Goal: Task Accomplishment & Management: Use online tool/utility

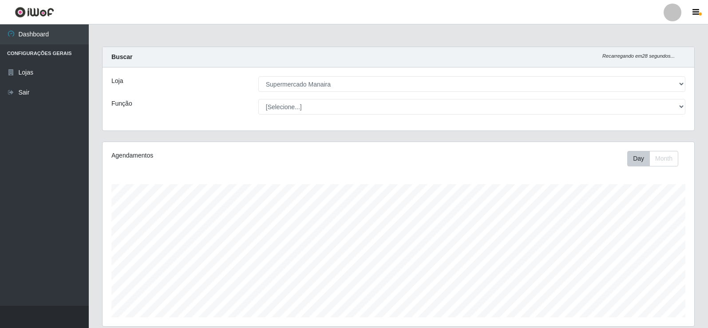
select select "443"
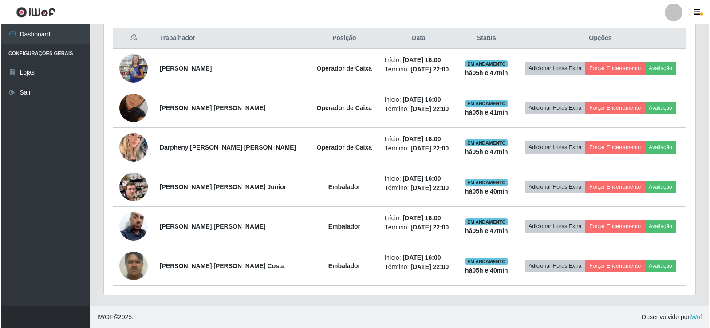
scroll to position [184, 591]
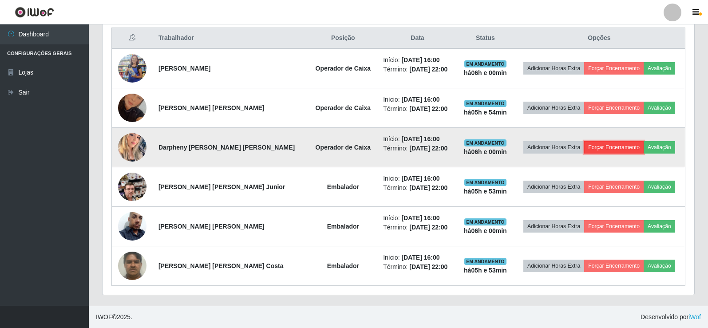
click at [609, 147] on button "Forçar Encerramento" at bounding box center [613, 147] width 59 height 12
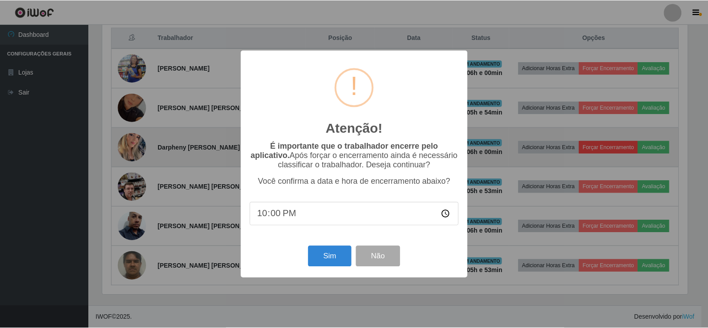
scroll to position [184, 587]
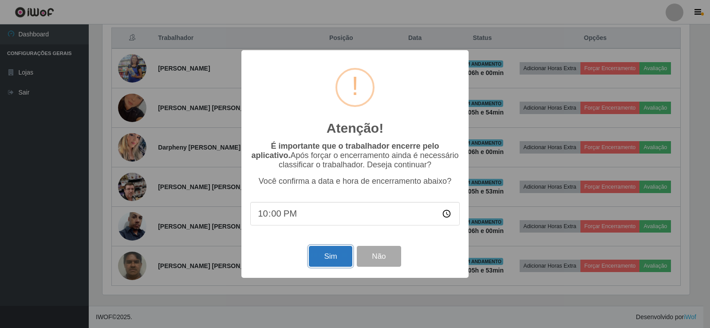
click at [335, 262] on button "Sim" at bounding box center [330, 256] width 43 height 21
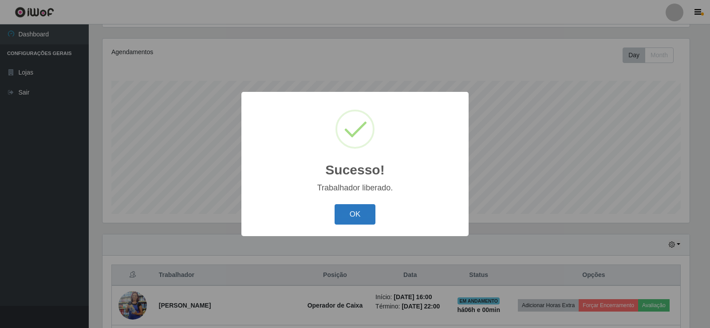
click at [366, 216] on button "OK" at bounding box center [354, 214] width 41 height 21
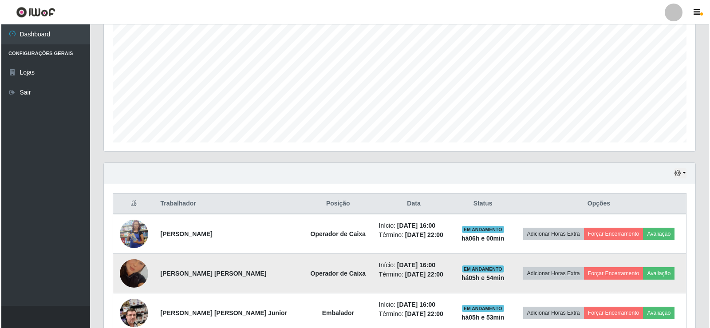
scroll to position [192, 0]
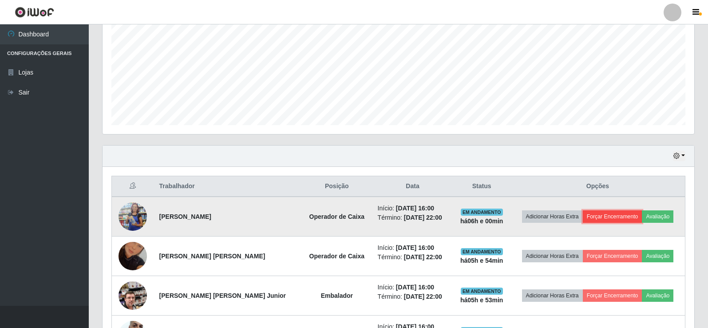
click at [616, 213] on button "Forçar Encerramento" at bounding box center [611, 216] width 59 height 12
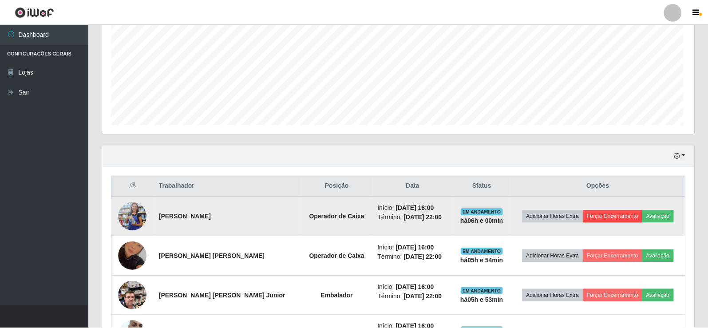
scroll to position [184, 587]
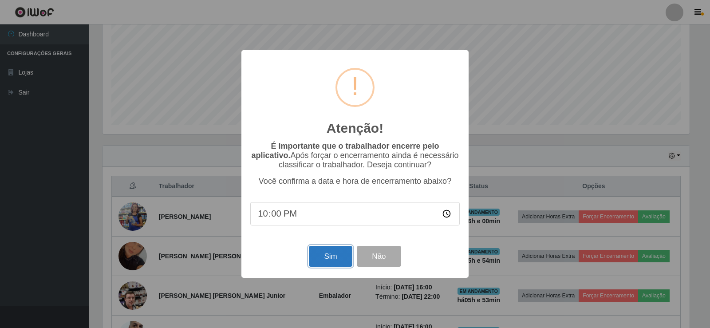
click at [332, 262] on button "Sim" at bounding box center [330, 256] width 43 height 21
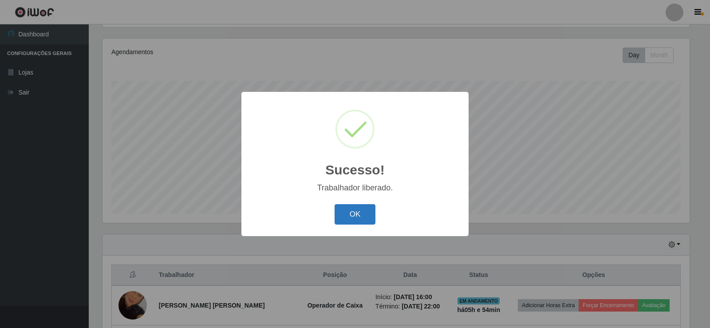
click at [366, 218] on button "OK" at bounding box center [354, 214] width 41 height 21
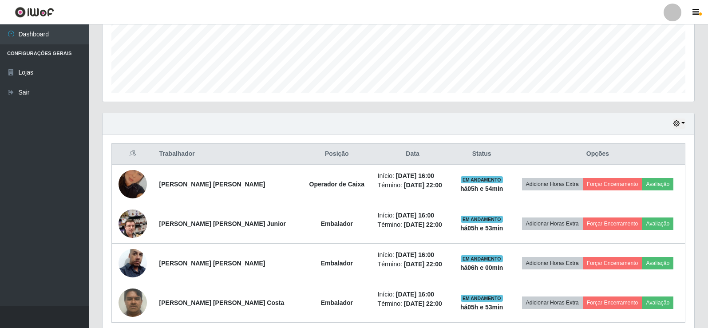
scroll to position [236, 0]
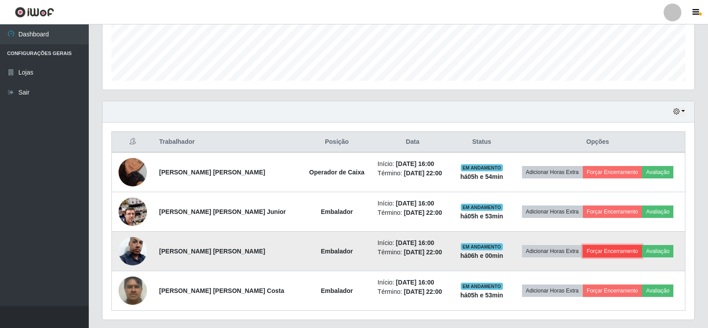
click at [604, 251] on button "Forçar Encerramento" at bounding box center [611, 251] width 59 height 12
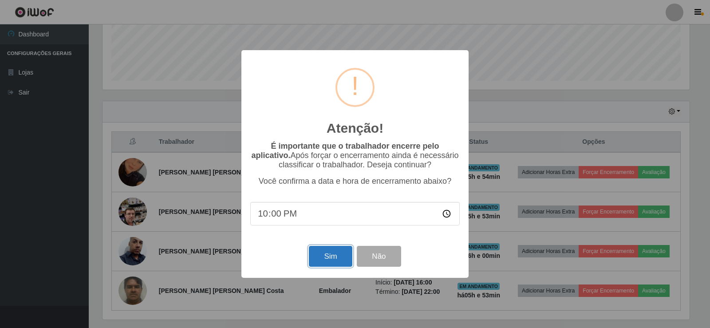
click at [339, 263] on button "Sim" at bounding box center [330, 256] width 43 height 21
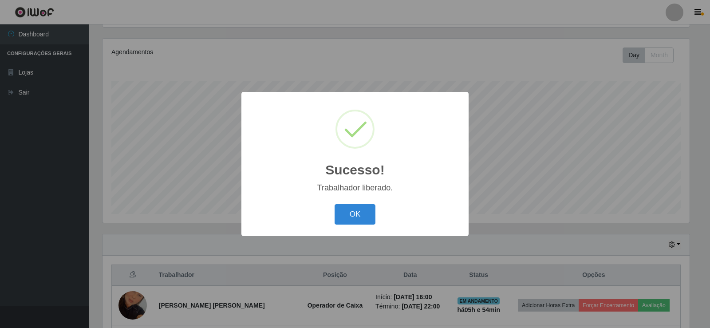
drag, startPoint x: 359, startPoint y: 218, endPoint x: 373, endPoint y: 218, distance: 13.8
click at [359, 218] on button "OK" at bounding box center [354, 214] width 41 height 21
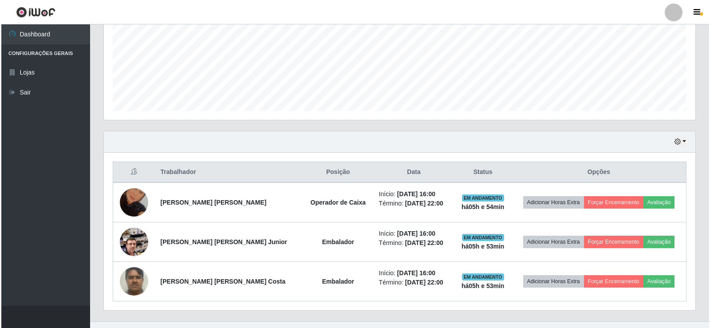
scroll to position [222, 0]
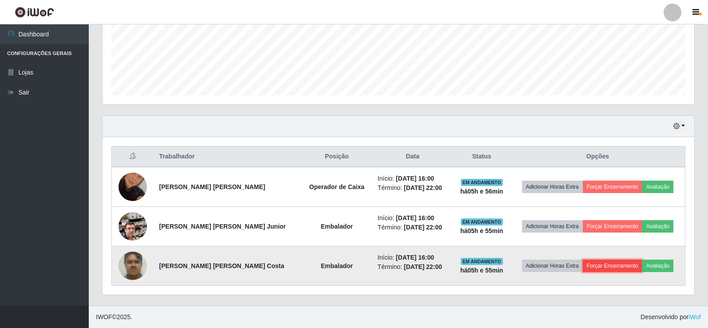
click at [615, 263] on button "Forçar Encerramento" at bounding box center [611, 265] width 59 height 12
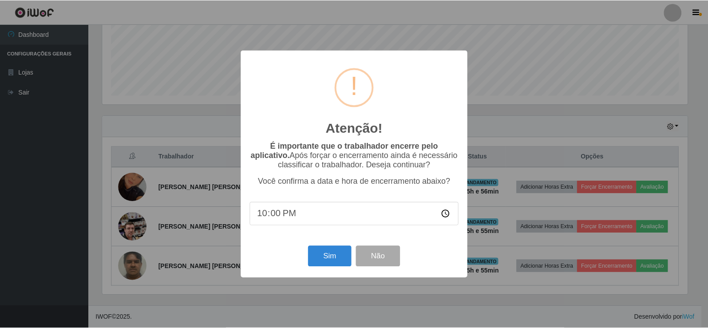
scroll to position [184, 587]
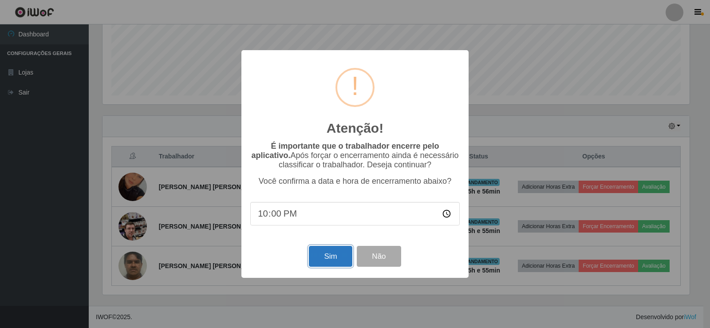
click at [327, 258] on button "Sim" at bounding box center [330, 256] width 43 height 21
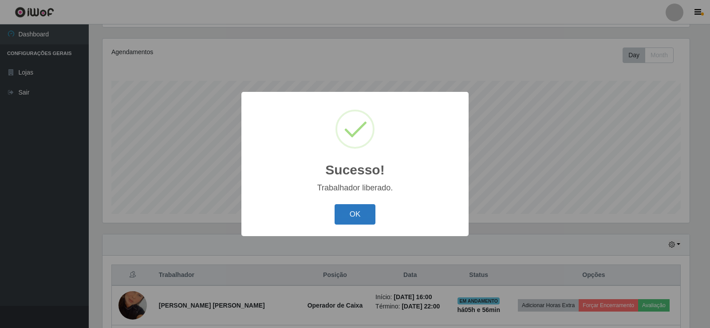
click at [347, 215] on button "OK" at bounding box center [354, 214] width 41 height 21
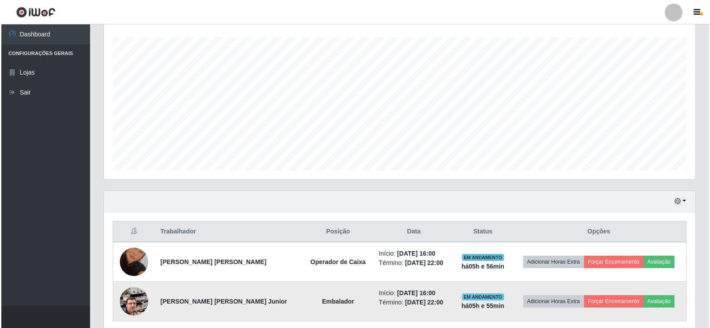
scroll to position [182, 0]
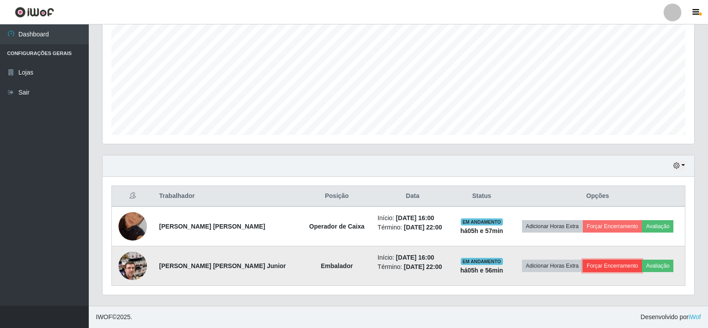
click at [601, 263] on button "Forçar Encerramento" at bounding box center [611, 265] width 59 height 12
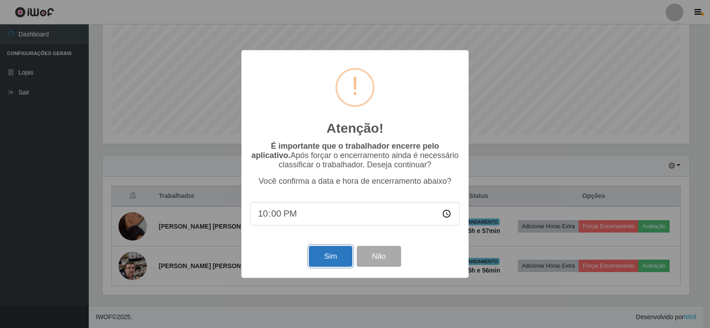
click at [331, 255] on button "Sim" at bounding box center [330, 256] width 43 height 21
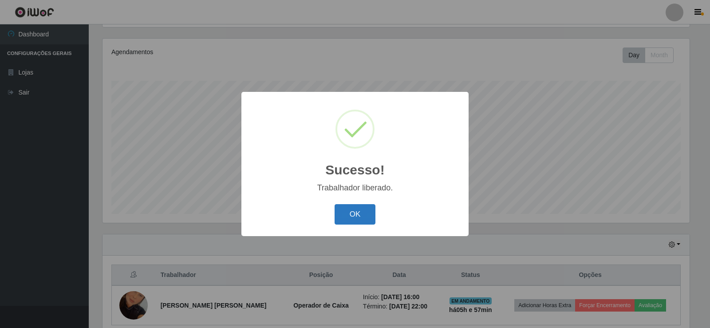
click at [352, 208] on button "OK" at bounding box center [354, 214] width 41 height 21
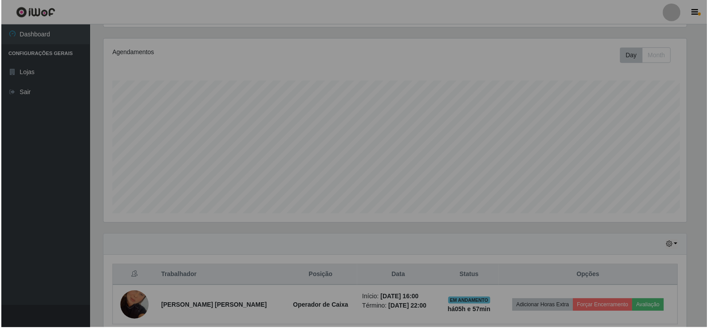
scroll to position [184, 591]
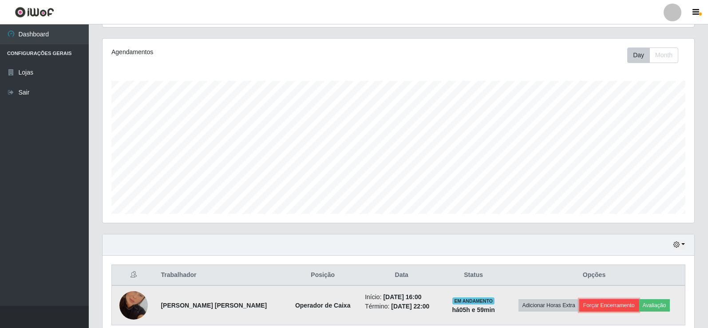
click at [601, 307] on button "Forçar Encerramento" at bounding box center [608, 305] width 59 height 12
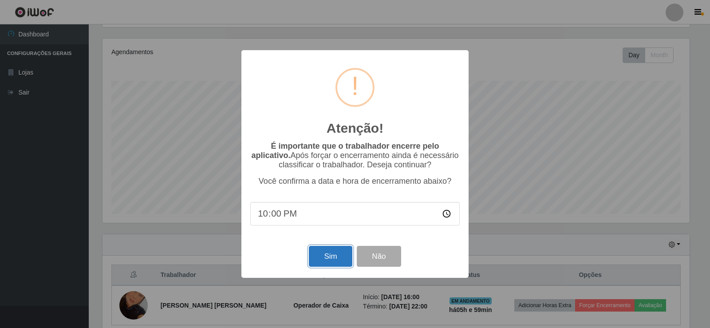
click at [317, 255] on button "Sim" at bounding box center [330, 256] width 43 height 21
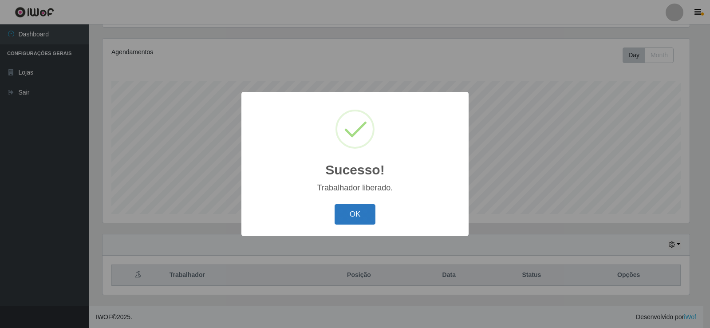
click at [354, 215] on button "OK" at bounding box center [354, 214] width 41 height 21
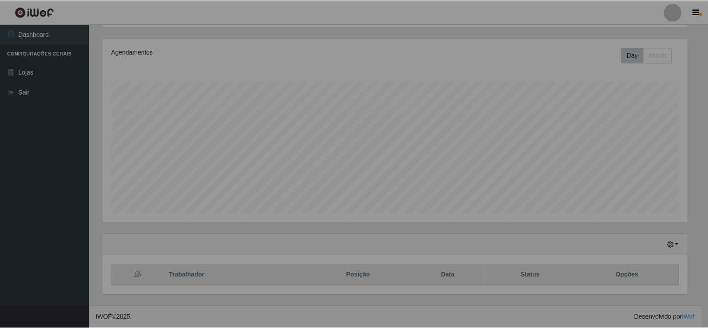
scroll to position [184, 591]
